Goal: Transaction & Acquisition: Book appointment/travel/reservation

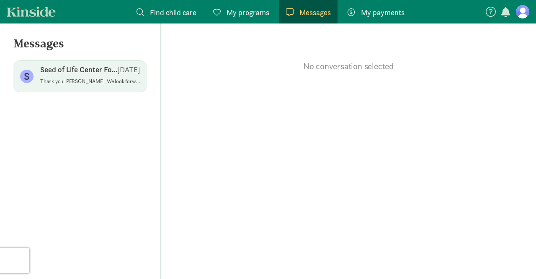
click at [78, 81] on p "Thank you [PERSON_NAME], We look forward to seeing available dates for touring.…" at bounding box center [90, 81] width 100 height 7
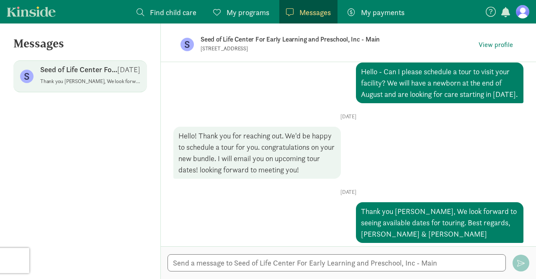
scroll to position [57, 0]
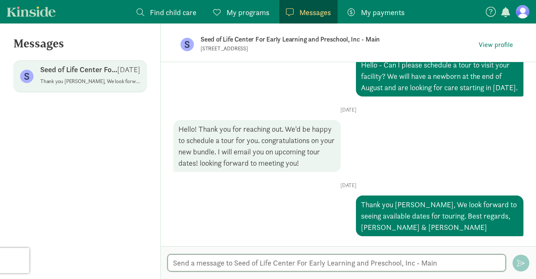
click at [241, 262] on textarea at bounding box center [337, 262] width 339 height 17
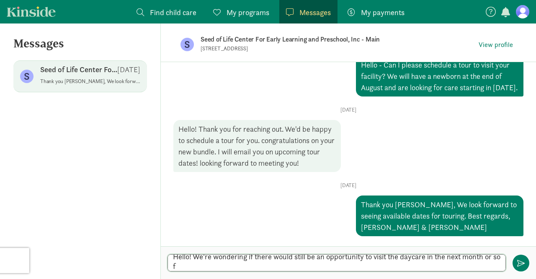
scroll to position [0, 0]
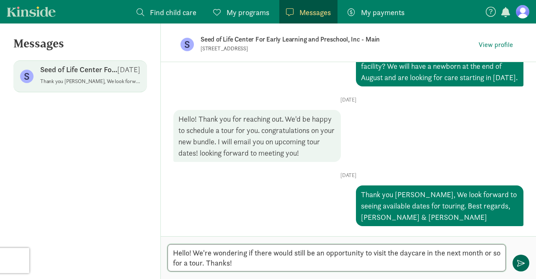
type textarea "Hello! We're wondering if there would still be an opportunity to visit the dayc…"
click at [520, 263] on span "button" at bounding box center [521, 263] width 8 height 8
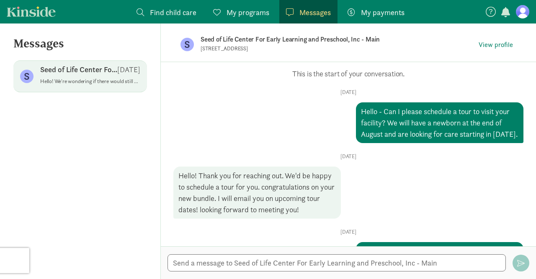
click at [229, 9] on span "My programs" at bounding box center [248, 12] width 43 height 11
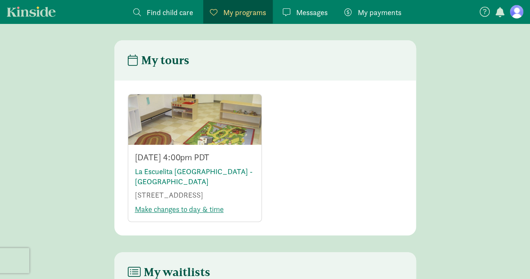
click at [170, 11] on span "Find child care" at bounding box center [170, 12] width 47 height 11
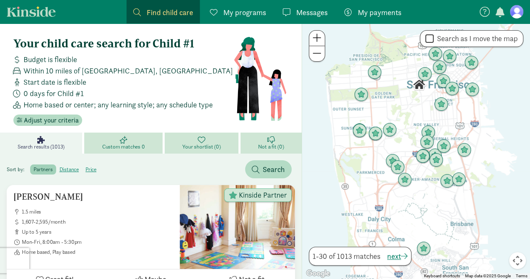
click at [255, 12] on span "My programs" at bounding box center [244, 12] width 43 height 11
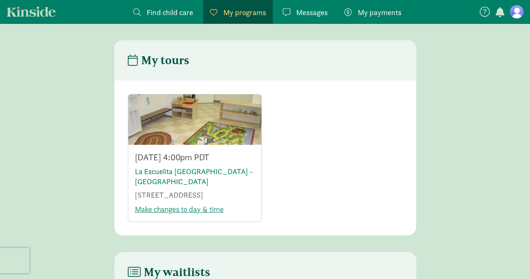
click at [308, 7] on span "Messages" at bounding box center [311, 12] width 31 height 11
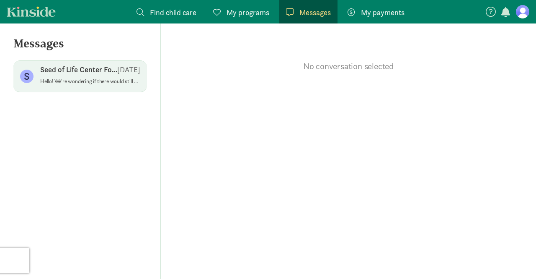
click at [93, 70] on p "Seed of Life Center For Early Learning and Preschool, Inc - Main" at bounding box center [78, 70] width 77 height 10
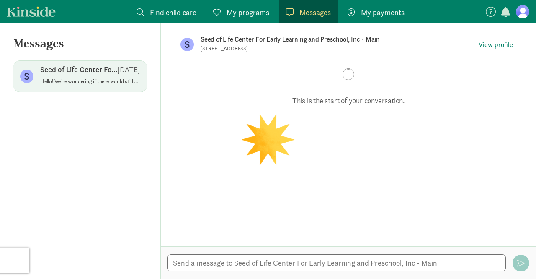
scroll to position [122, 0]
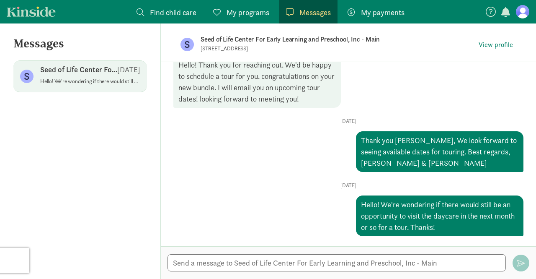
click at [247, 38] on p "Seed of Life Center For Early Learning and Preschool, Inc - Main" at bounding box center [333, 40] width 264 height 12
click at [487, 41] on span "View profile" at bounding box center [496, 45] width 34 height 10
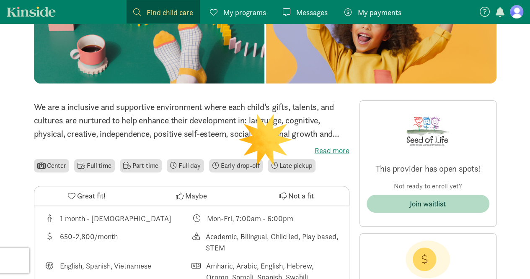
scroll to position [139, 0]
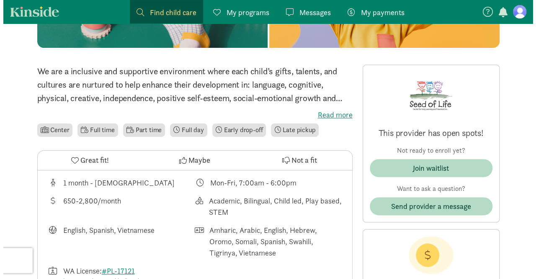
scroll to position [184, 0]
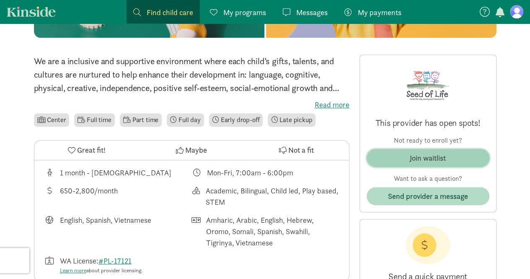
click at [458, 153] on span "Join waitlist" at bounding box center [427, 157] width 109 height 11
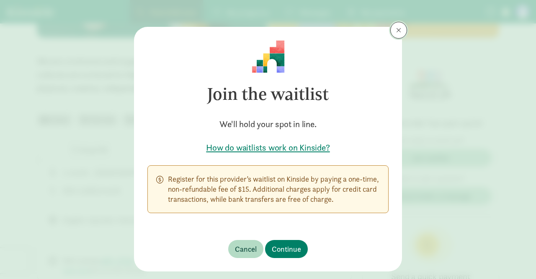
click at [393, 26] on button at bounding box center [399, 30] width 17 height 17
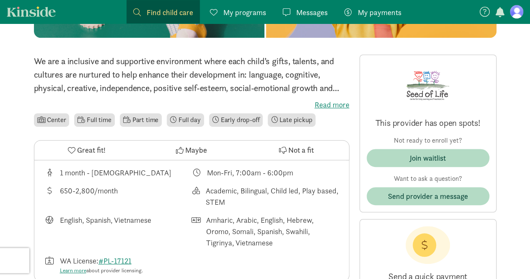
click at [431, 170] on div "Join waitlist" at bounding box center [428, 161] width 123 height 25
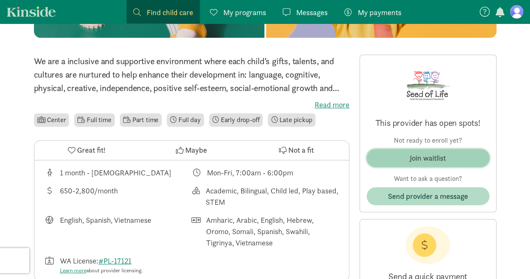
click at [424, 157] on div "Join waitlist" at bounding box center [428, 157] width 36 height 11
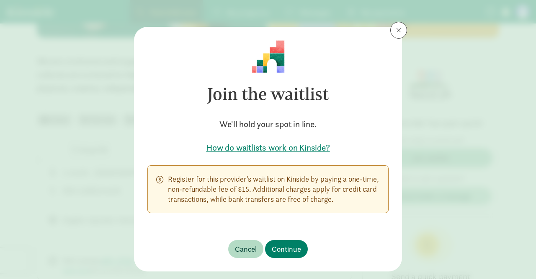
scroll to position [19, 0]
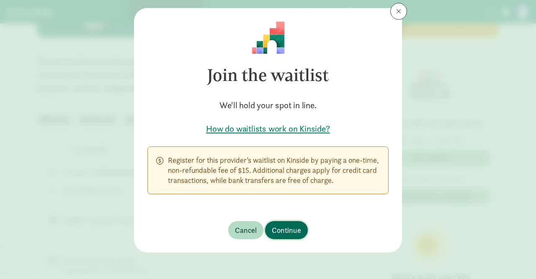
click at [287, 229] on span "Continue" at bounding box center [286, 229] width 29 height 11
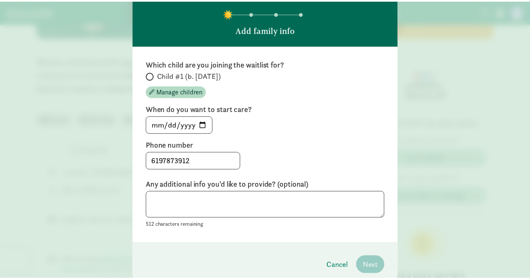
scroll to position [0, 0]
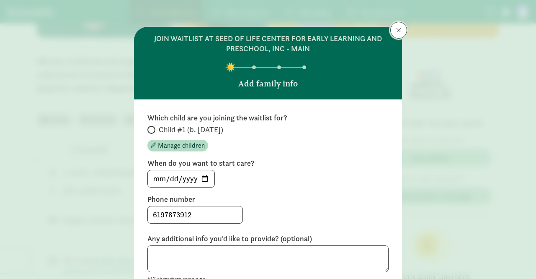
click at [394, 33] on button at bounding box center [399, 30] width 17 height 17
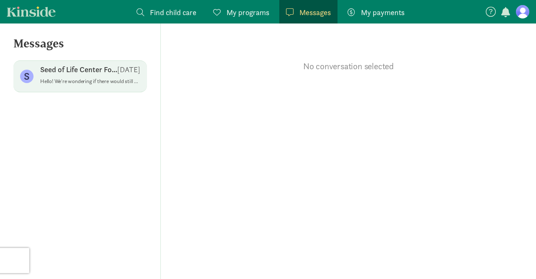
click at [70, 77] on div "Seed of Life Center For Early Learning and Preschool, Inc - Main Sep 03" at bounding box center [90, 71] width 100 height 13
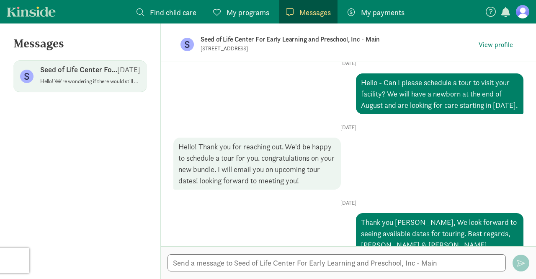
scroll to position [31, 0]
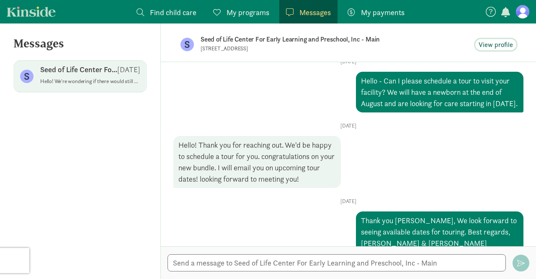
click at [508, 46] on span "View profile" at bounding box center [496, 45] width 34 height 10
